Goal: Information Seeking & Learning: Learn about a topic

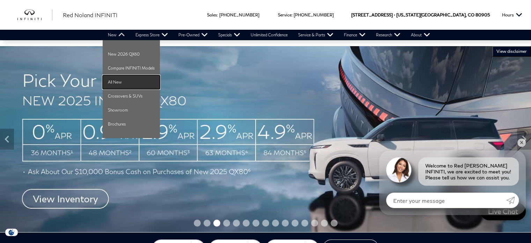
click at [130, 82] on link "All New" at bounding box center [131, 82] width 57 height 14
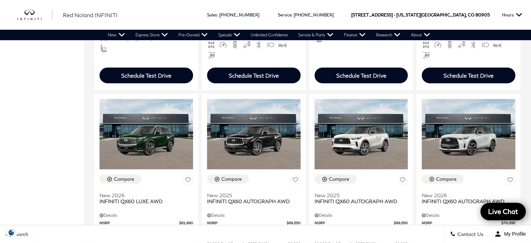
scroll to position [460, 0]
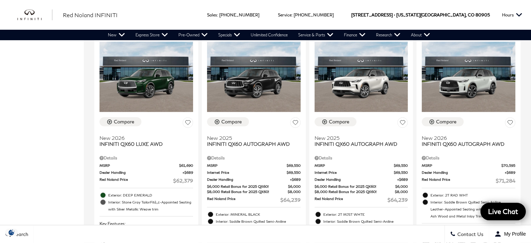
drag, startPoint x: 536, startPoint y: 25, endPoint x: 536, endPoint y: 82, distance: 57.3
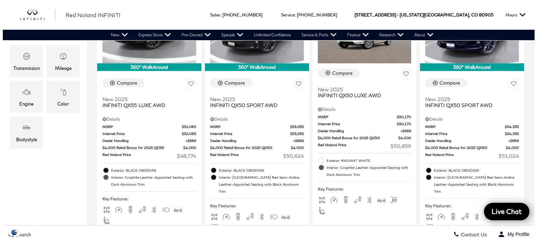
scroll to position [85, 0]
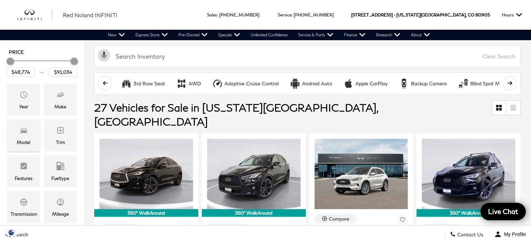
click at [34, 136] on div "Model" at bounding box center [23, 135] width 33 height 32
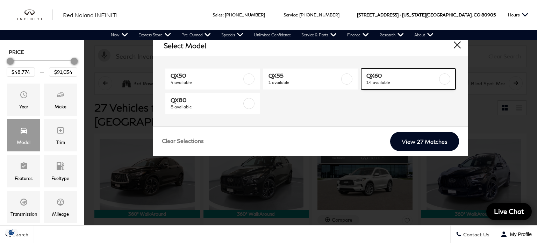
click at [449, 78] on label at bounding box center [444, 78] width 11 height 11
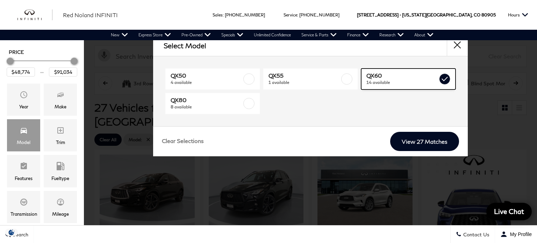
type input "$62,379"
type input "$71,284"
checkbox input "true"
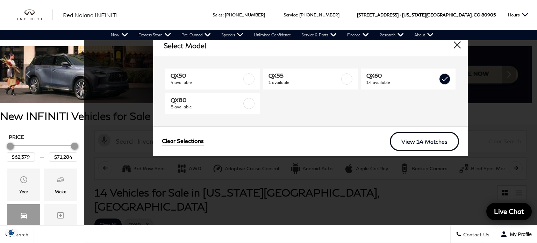
click at [438, 139] on link "View 14 Matches" at bounding box center [424, 141] width 69 height 19
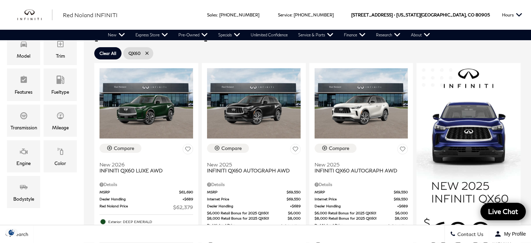
scroll to position [185, 0]
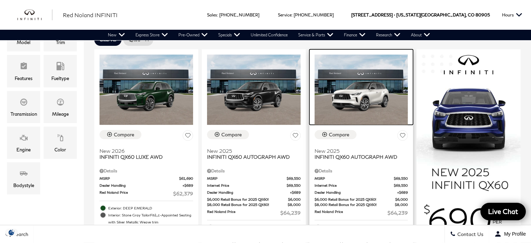
click at [363, 89] on img at bounding box center [362, 90] width 94 height 70
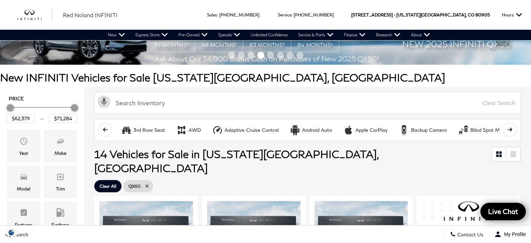
scroll to position [25, 0]
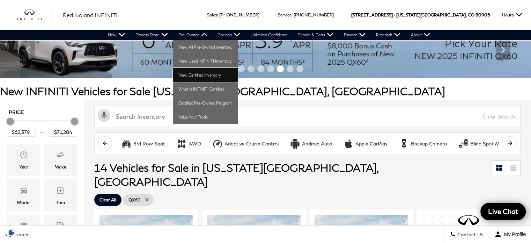
click at [211, 72] on link "View Certified Inventory" at bounding box center [205, 75] width 65 height 14
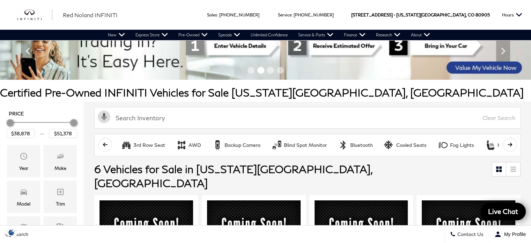
scroll to position [144, 0]
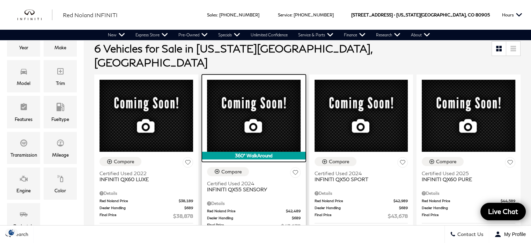
click at [260, 81] on div at bounding box center [254, 112] width 104 height 77
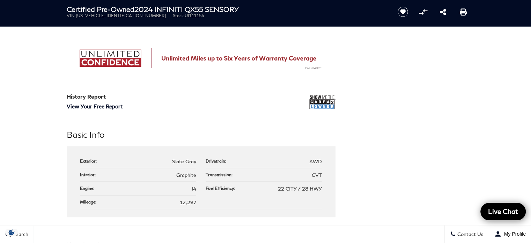
drag, startPoint x: 534, startPoint y: 18, endPoint x: 536, endPoint y: 68, distance: 50.3
